Goal: Task Accomplishment & Management: Manage account settings

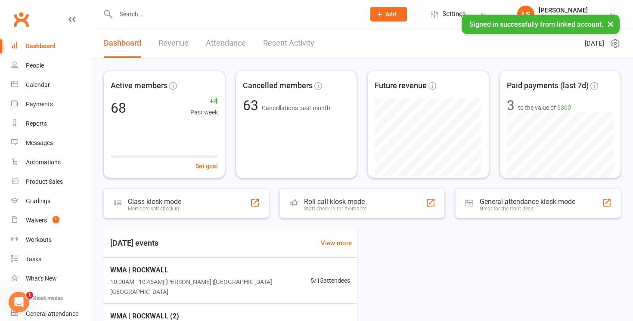
click at [152, 12] on input "text" at bounding box center [236, 14] width 246 height 12
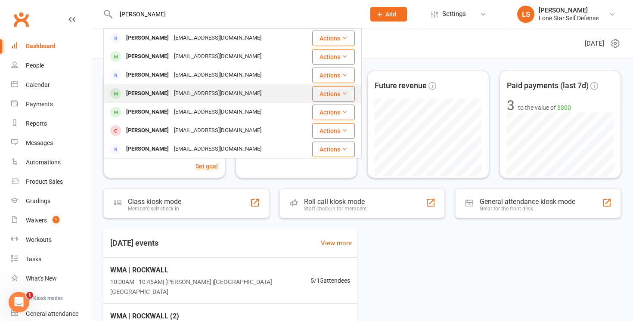
type input "[PERSON_NAME]"
click at [135, 88] on div "[PERSON_NAME]" at bounding box center [148, 93] width 48 height 12
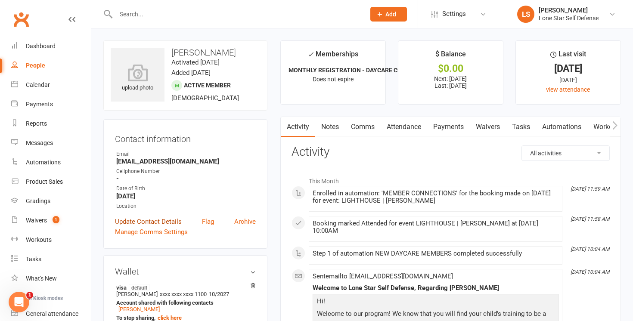
click at [159, 220] on link "Update Contact Details" at bounding box center [148, 222] width 67 height 10
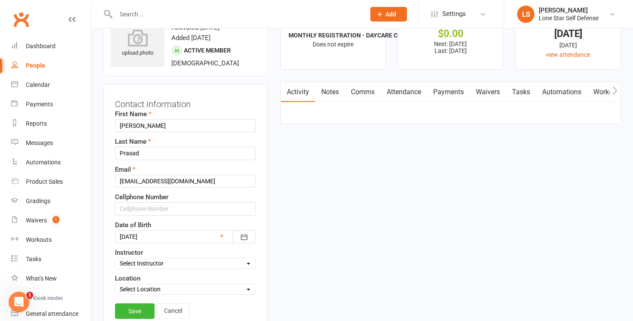
scroll to position [40, 0]
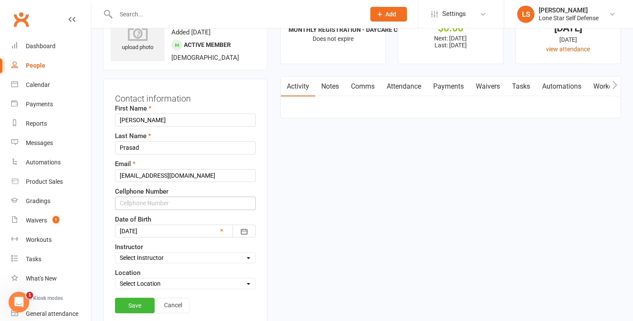
click at [158, 205] on input "text" at bounding box center [185, 203] width 141 height 13
paste input "[PHONE_NUMBER]"
type input "[PHONE_NUMBER]"
click at [141, 304] on link "Save" at bounding box center [135, 306] width 40 height 16
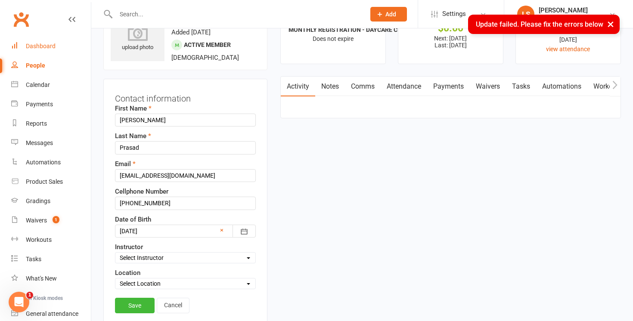
click at [43, 50] on link "Dashboard" at bounding box center [51, 46] width 80 height 19
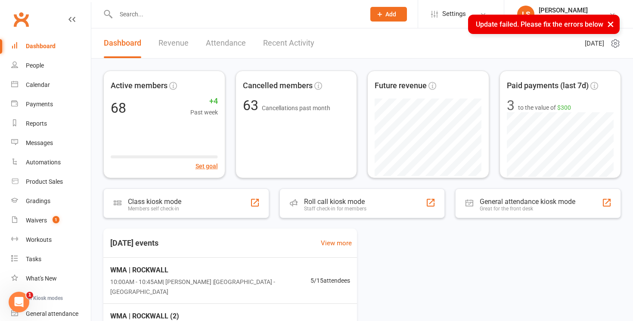
click at [158, 15] on div "× Update failed. Please fix the errors below" at bounding box center [311, 15] width 622 height 0
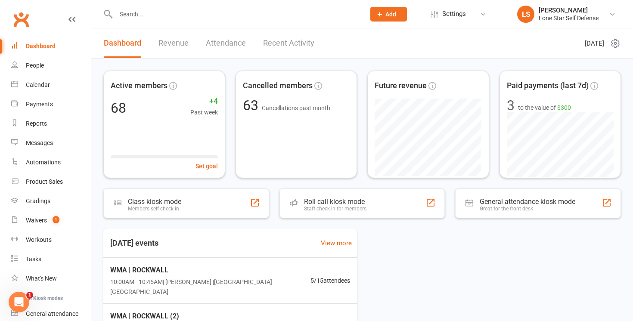
click at [148, 13] on input "text" at bounding box center [236, 14] width 246 height 12
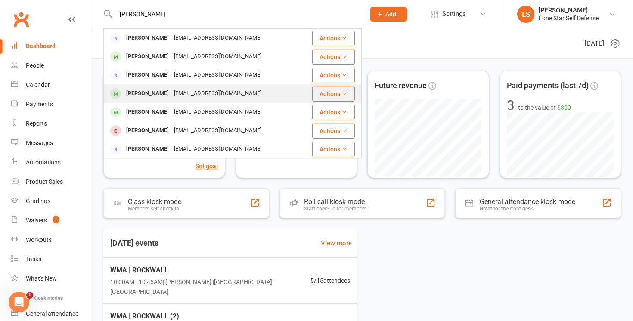
type input "[PERSON_NAME]"
click at [147, 87] on div "[PERSON_NAME] [EMAIL_ADDRESS][DOMAIN_NAME]" at bounding box center [202, 94] width 197 height 18
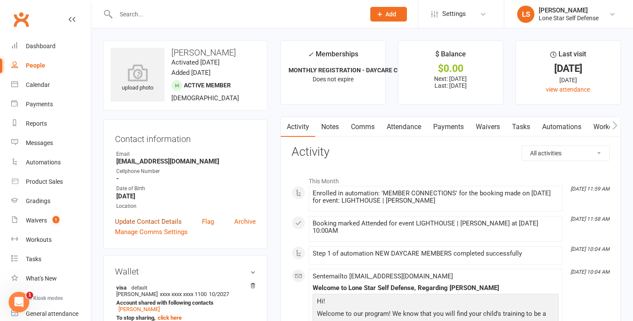
click at [139, 221] on link "Update Contact Details" at bounding box center [148, 222] width 67 height 10
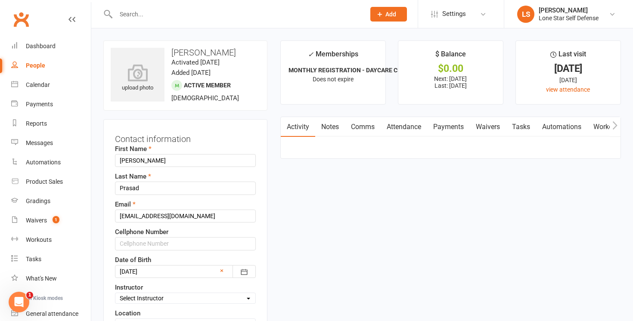
scroll to position [40, 0]
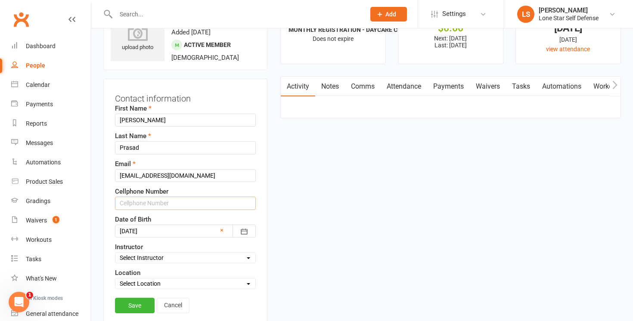
click at [135, 203] on input "text" at bounding box center [185, 203] width 141 height 13
paste input "[PHONE_NUMBER]"
type input "[PHONE_NUMBER]"
click at [254, 214] on div "Date of Birth [DEMOGRAPHIC_DATA] [DATE] - [DATE] 2021 2022 2023 2024 2025 2026 …" at bounding box center [185, 225] width 141 height 23
click at [141, 304] on link "Save" at bounding box center [135, 306] width 40 height 16
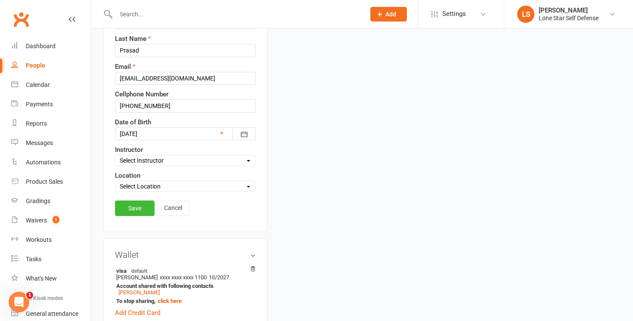
scroll to position [130, 0]
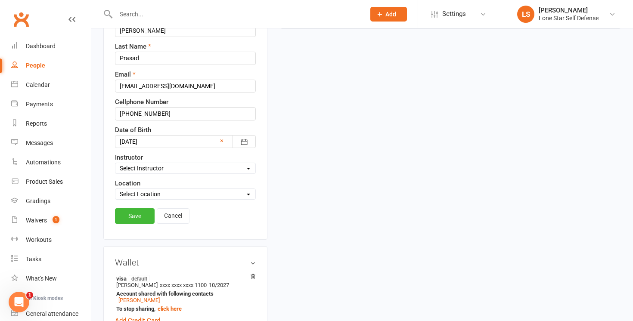
click at [189, 164] on select "Select Instructor [PERSON_NAME] [PERSON_NAME]" at bounding box center [185, 168] width 140 height 9
select select "1"
click at [115, 164] on select "Select Instructor [PERSON_NAME] [PERSON_NAME]" at bounding box center [185, 168] width 140 height 9
click at [156, 189] on select "Select Location BIG BLUE - [PERSON_NAME] DEEP ROOTS - [PERSON_NAME] HERITAGE LE…" at bounding box center [185, 193] width 140 height 9
select select "3"
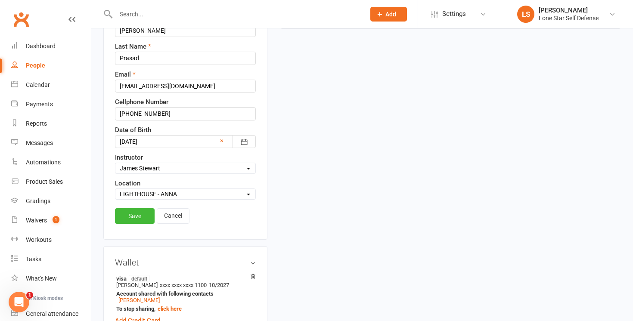
click at [115, 189] on select "Select Location BIG BLUE - [PERSON_NAME] DEEP ROOTS - [PERSON_NAME] HERITAGE LE…" at bounding box center [185, 193] width 140 height 9
click at [138, 218] on link "Save" at bounding box center [135, 216] width 40 height 16
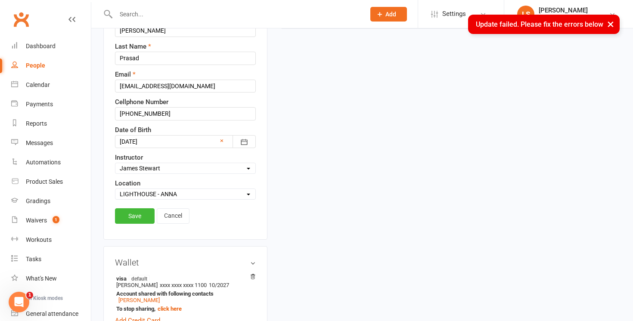
click at [521, 24] on div "× Update failed. Please fix the errors below" at bounding box center [544, 24] width 152 height 19
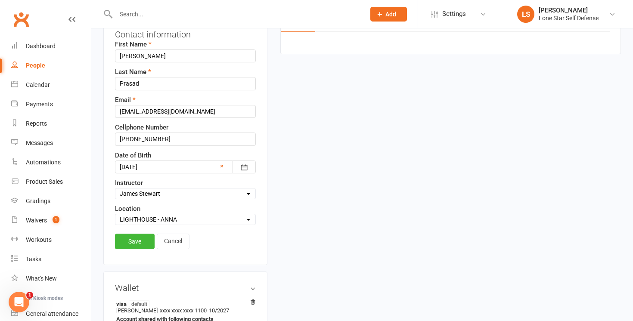
scroll to position [105, 0]
click at [176, 241] on link "Cancel" at bounding box center [173, 241] width 33 height 16
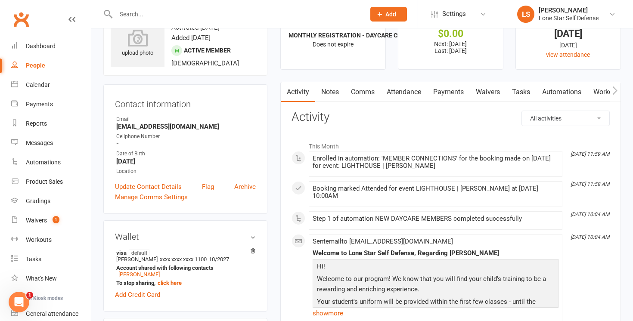
scroll to position [34, 0]
click at [140, 275] on link "[PERSON_NAME]" at bounding box center [138, 275] width 41 height 6
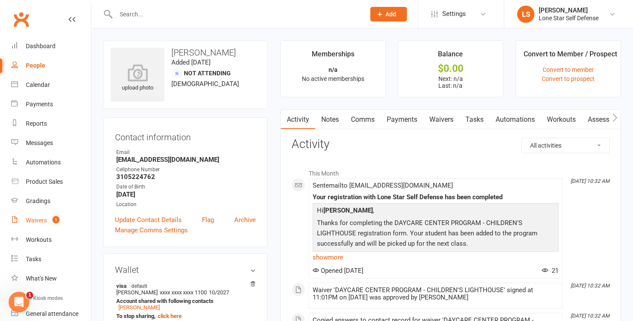
click at [38, 221] on div "Waivers" at bounding box center [36, 220] width 21 height 7
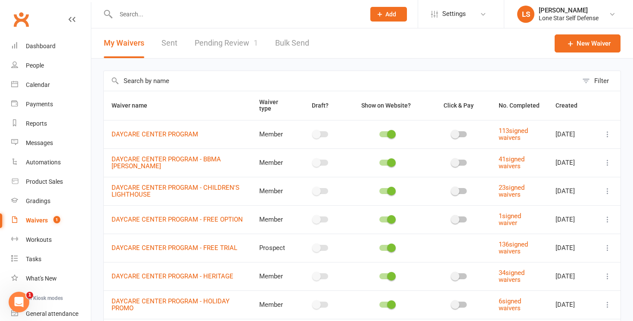
click at [225, 53] on link "Pending Review 1" at bounding box center [226, 43] width 63 height 30
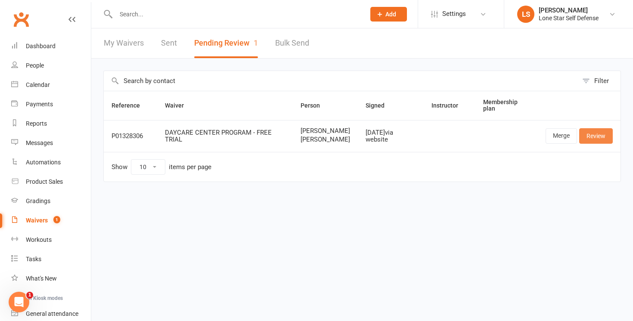
click at [601, 143] on link "Review" at bounding box center [596, 136] width 34 height 16
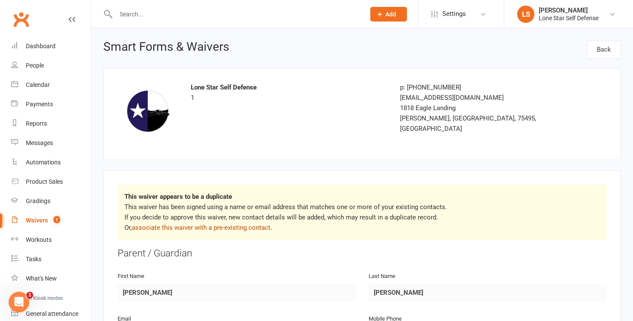
click at [236, 226] on link "associate this waiver with a pre-existing contact" at bounding box center [201, 228] width 139 height 8
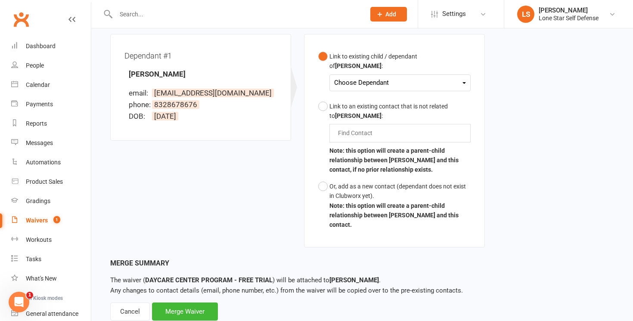
scroll to position [258, 0]
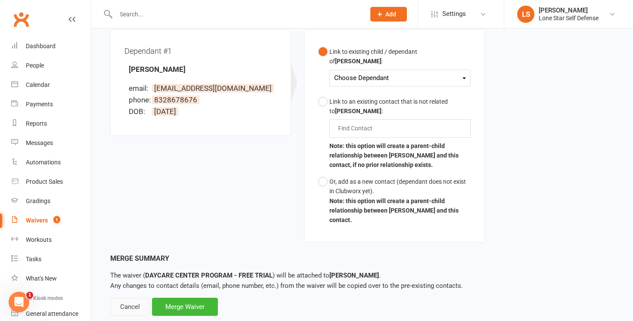
click at [138, 298] on div "Cancel" at bounding box center [130, 307] width 40 height 18
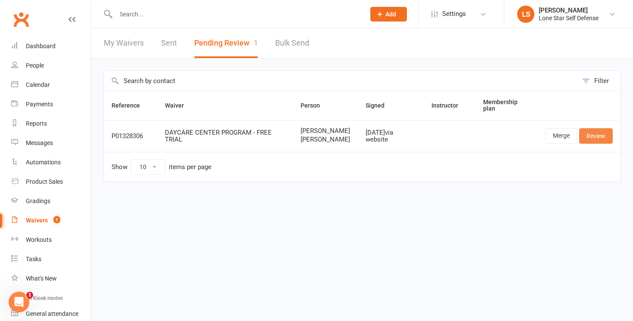
click at [587, 138] on link "Review" at bounding box center [596, 136] width 34 height 16
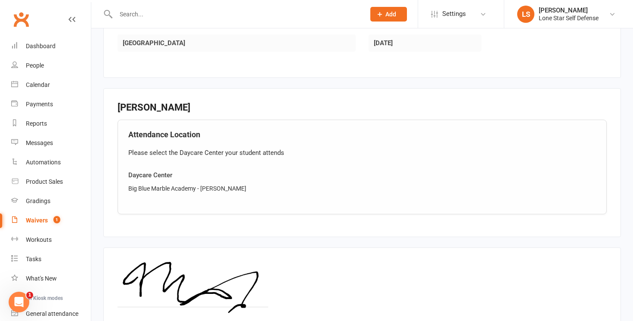
scroll to position [812, 0]
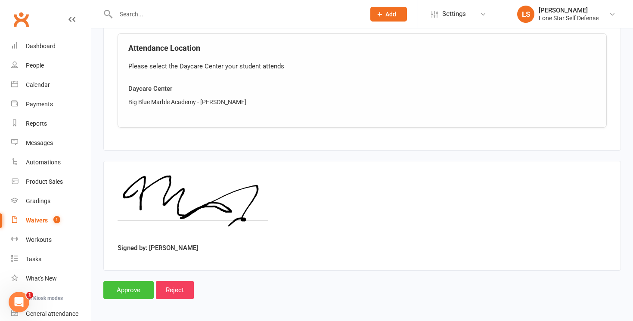
click at [128, 285] on input "Approve" at bounding box center [128, 290] width 50 height 18
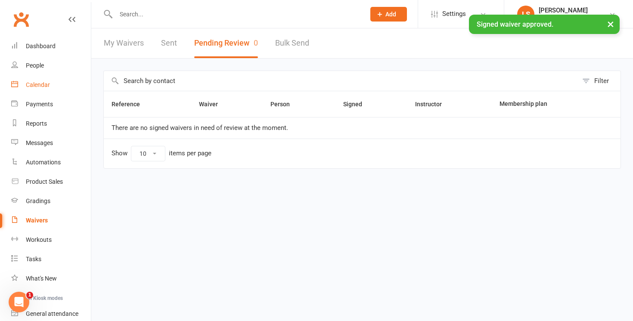
click at [36, 87] on div "Calendar" at bounding box center [38, 84] width 24 height 7
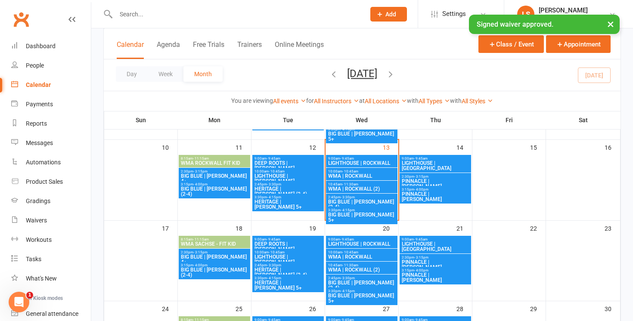
scroll to position [205, 0]
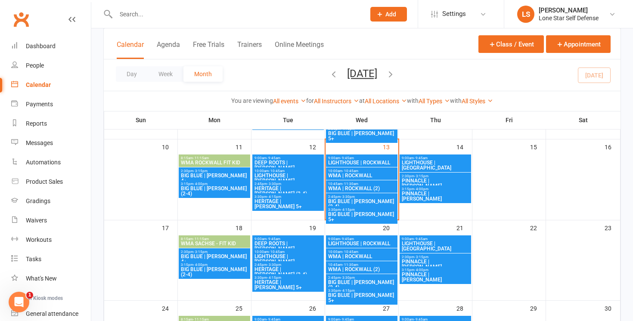
click at [225, 13] on input "text" at bounding box center [236, 14] width 246 height 12
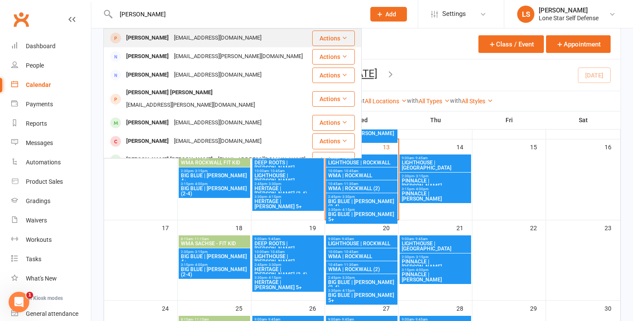
type input "[PERSON_NAME]"
click at [211, 34] on div "[EMAIL_ADDRESS][DOMAIN_NAME]" at bounding box center [217, 38] width 93 height 12
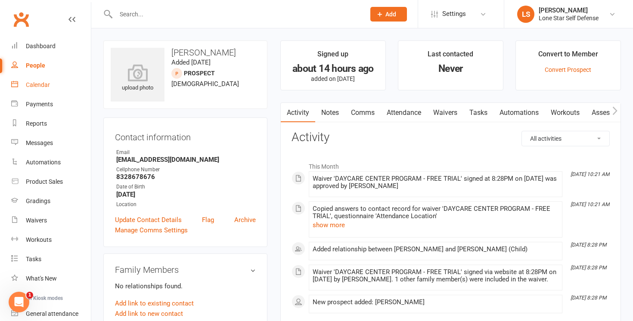
click at [48, 80] on link "Calendar" at bounding box center [51, 84] width 80 height 19
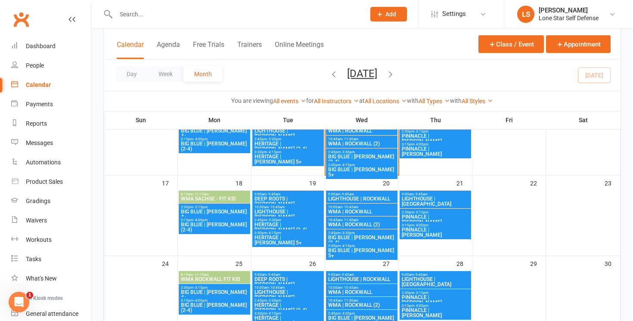
scroll to position [251, 0]
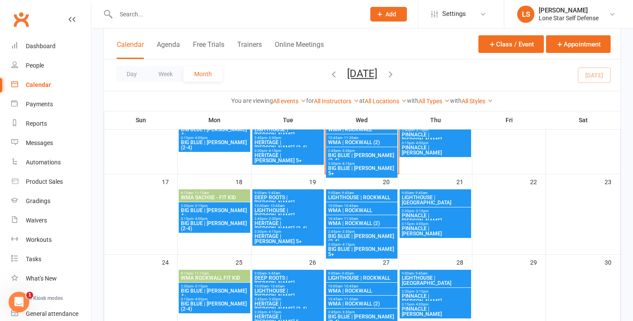
click at [223, 209] on span "BIG BLUE | [PERSON_NAME] 4+" at bounding box center [214, 213] width 68 height 10
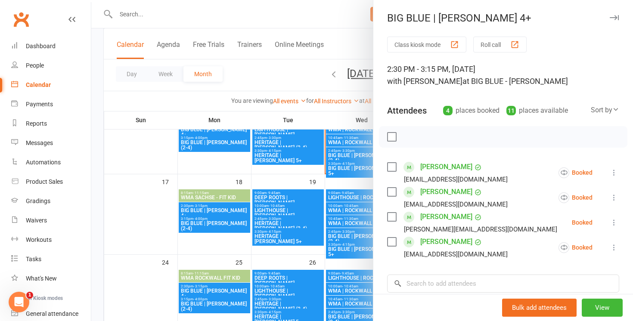
click at [216, 222] on div at bounding box center [362, 160] width 542 height 321
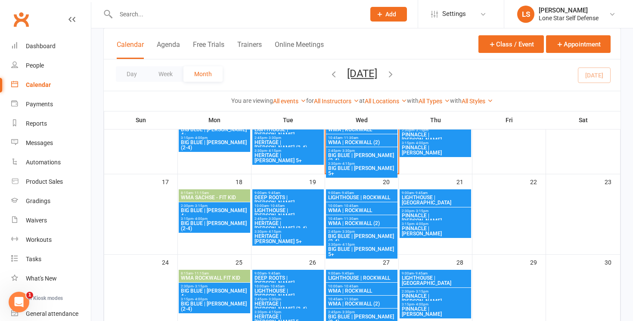
click at [203, 221] on span "BIG BLUE | [PERSON_NAME] (2-4)" at bounding box center [214, 226] width 68 height 10
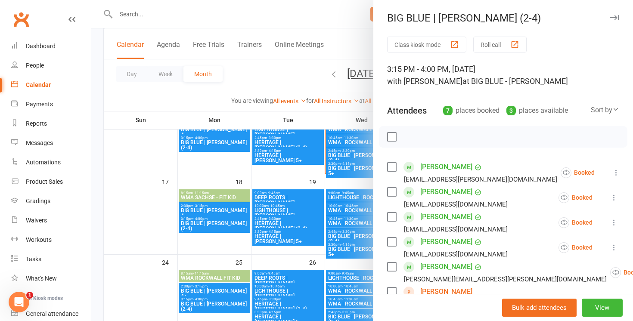
click at [214, 210] on div at bounding box center [362, 160] width 542 height 321
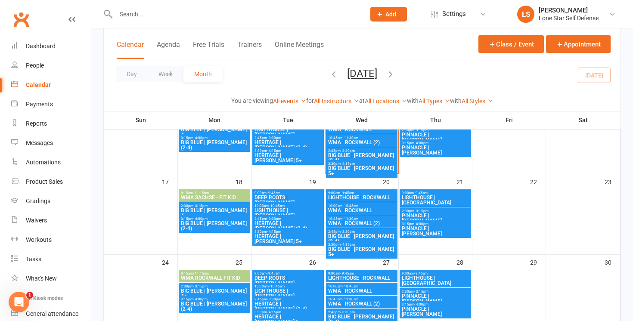
click at [203, 209] on span "BIG BLUE | [PERSON_NAME] 4+" at bounding box center [214, 213] width 68 height 10
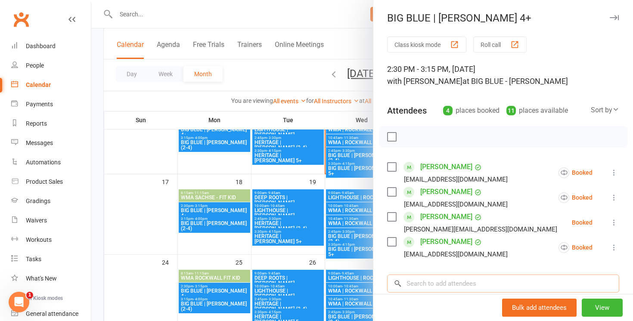
click at [440, 281] on input "search" at bounding box center [503, 284] width 232 height 18
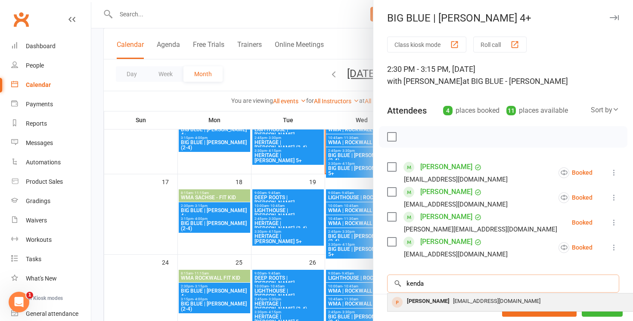
type input "kenda"
click at [453, 304] on span "[EMAIL_ADDRESS][DOMAIN_NAME]" at bounding box center [496, 301] width 87 height 6
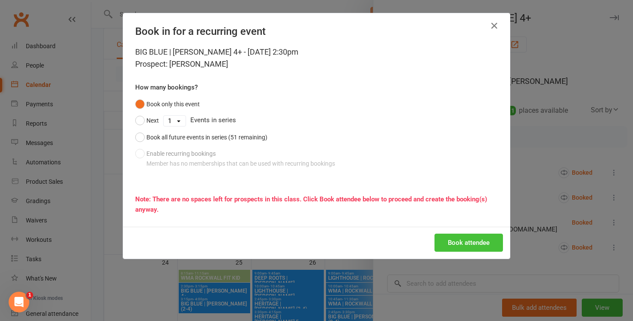
click at [453, 242] on button "Book attendee" at bounding box center [468, 243] width 68 height 18
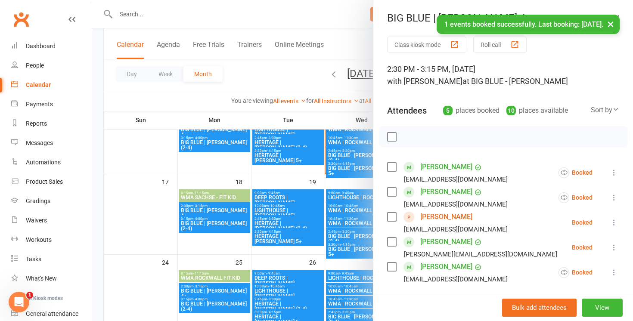
click at [198, 15] on div "× 1 events booked successfully. Last booking: [DATE]." at bounding box center [311, 15] width 622 height 0
click at [186, 15] on div "× 1 events booked successfully. Last booking: [DATE]." at bounding box center [311, 15] width 622 height 0
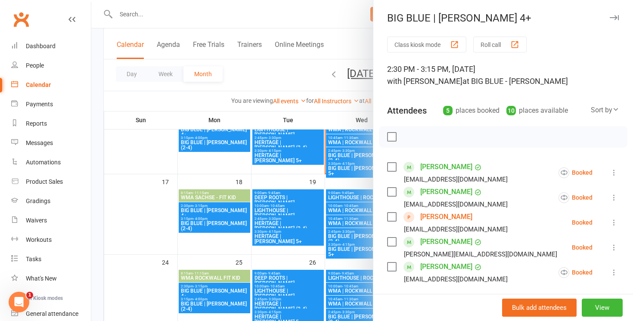
click at [158, 2] on div at bounding box center [362, 160] width 542 height 321
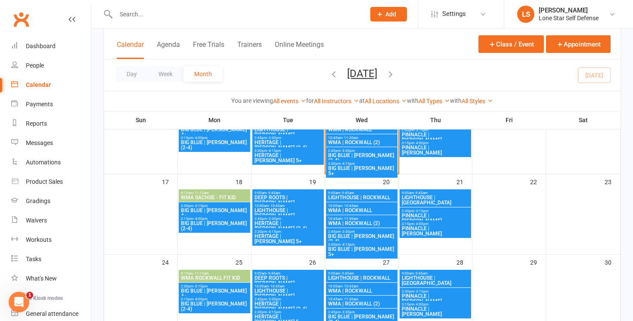
click at [126, 19] on input "text" at bounding box center [236, 14] width 246 height 12
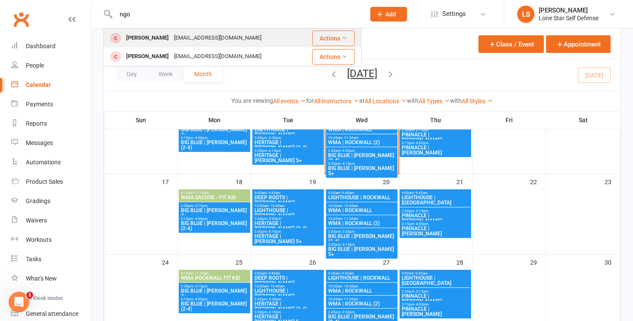
type input "ngo"
click at [138, 33] on div "[PERSON_NAME]" at bounding box center [148, 38] width 48 height 12
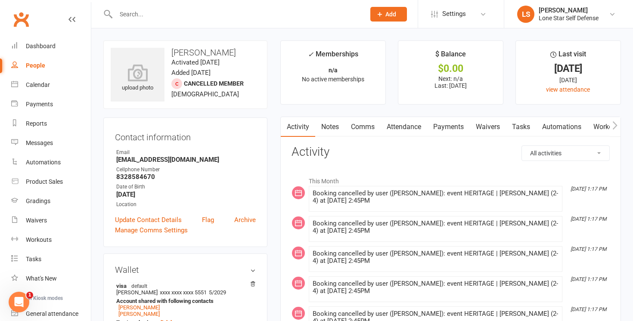
click at [372, 123] on link "Comms" at bounding box center [363, 127] width 36 height 20
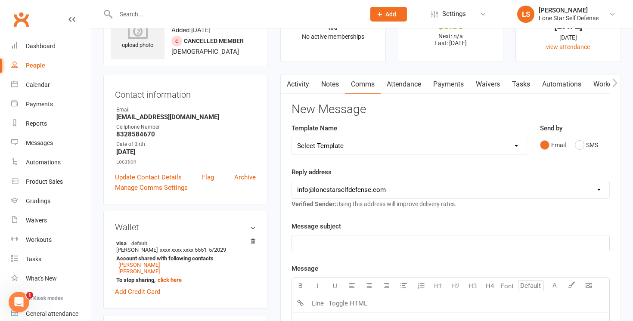
scroll to position [55, 0]
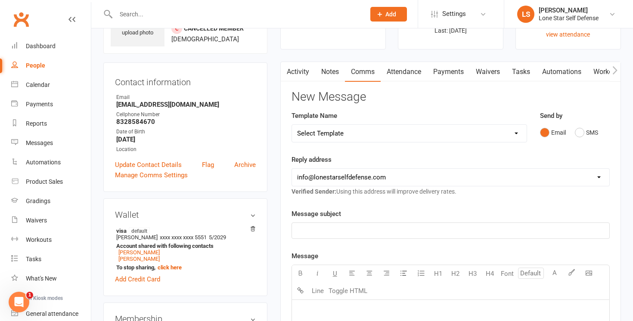
click at [322, 231] on p "﻿" at bounding box center [450, 231] width 307 height 10
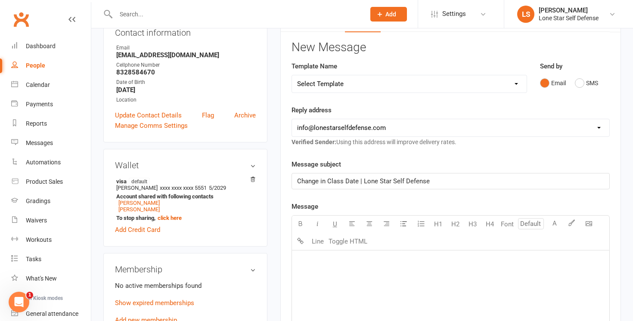
scroll to position [134, 0]
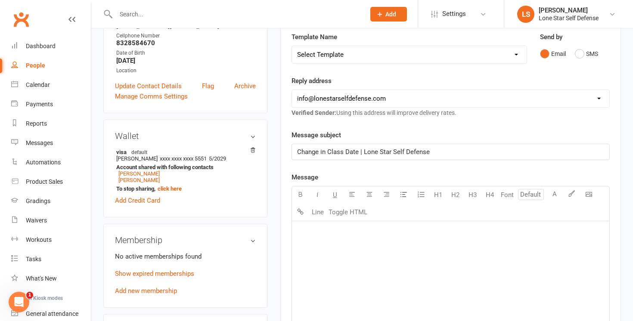
click at [350, 227] on p "﻿" at bounding box center [450, 232] width 307 height 10
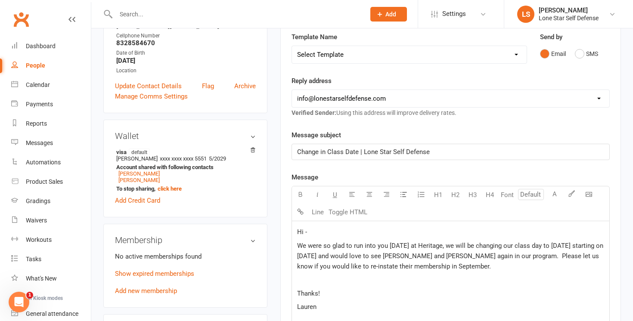
click at [348, 245] on span "We were so glad to run into you [DATE] at Heritage, we will be changing our cla…" at bounding box center [451, 256] width 308 height 28
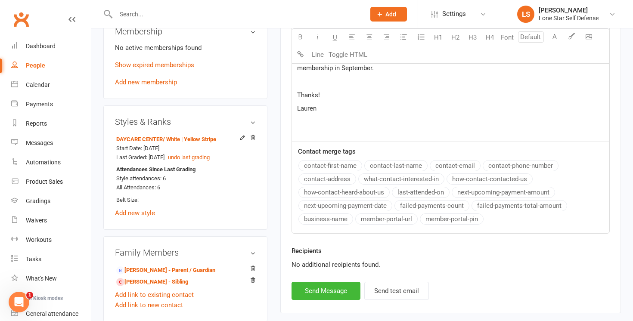
scroll to position [355, 0]
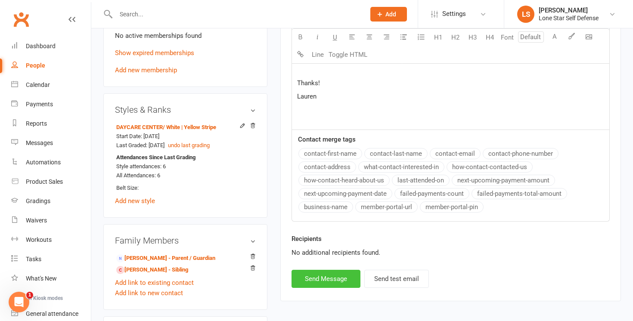
click at [331, 280] on button "Send Message" at bounding box center [325, 279] width 69 height 18
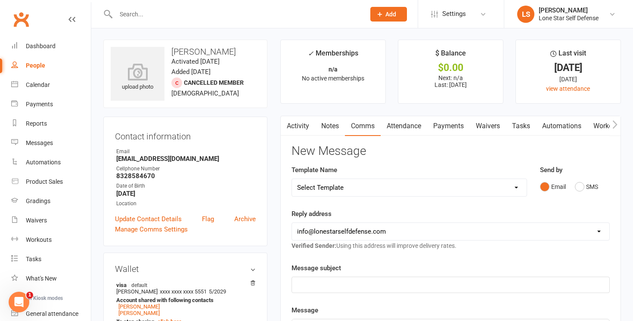
scroll to position [0, 0]
click at [300, 125] on link "Activity" at bounding box center [298, 127] width 34 height 20
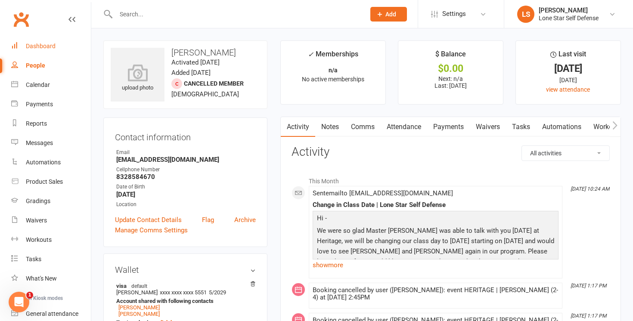
click at [50, 49] on div "Dashboard" at bounding box center [41, 46] width 30 height 7
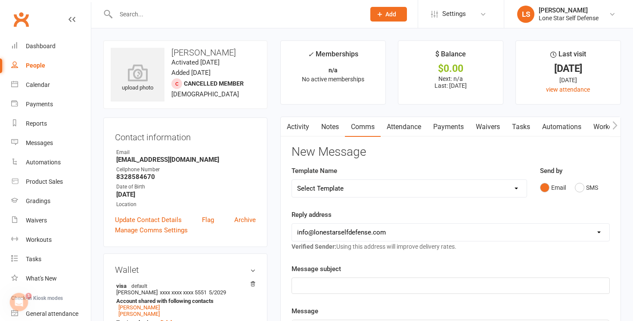
click at [414, 125] on link "Attendance" at bounding box center [404, 127] width 47 height 20
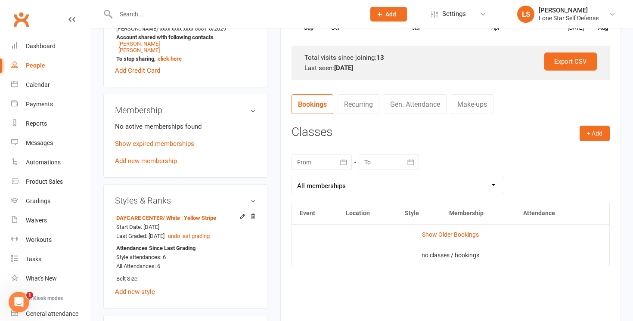
scroll to position [265, 0]
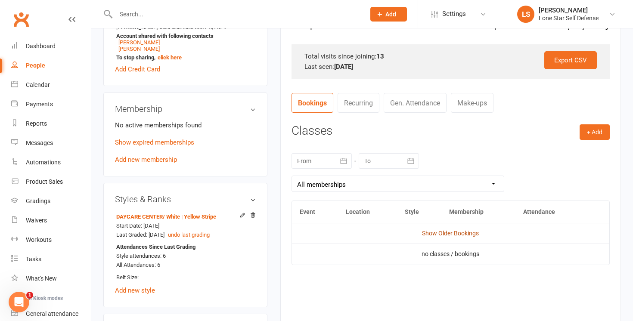
click at [443, 233] on link "Show Older Bookings" at bounding box center [450, 233] width 57 height 7
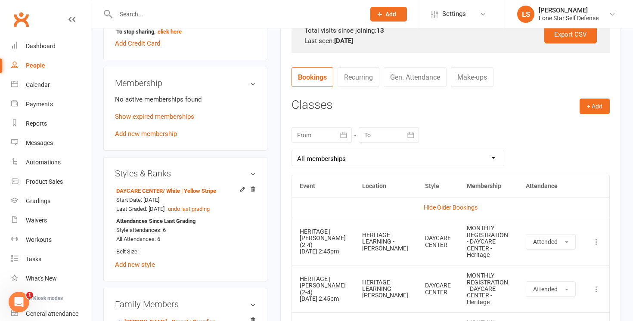
scroll to position [305, 0]
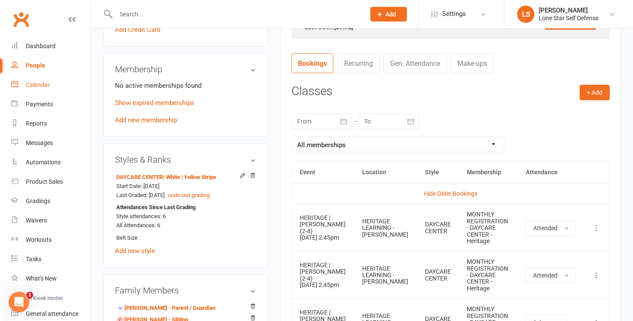
click at [40, 86] on div "Calendar" at bounding box center [38, 84] width 24 height 7
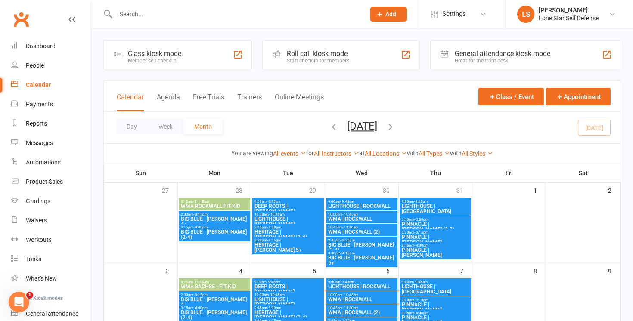
click at [395, 123] on icon "button" at bounding box center [390, 126] width 9 height 9
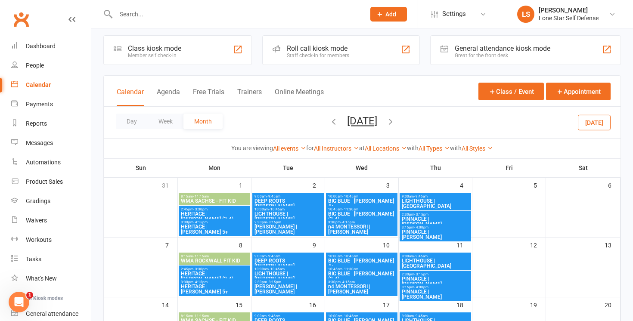
scroll to position [6, 0]
